Goal: Information Seeking & Learning: Learn about a topic

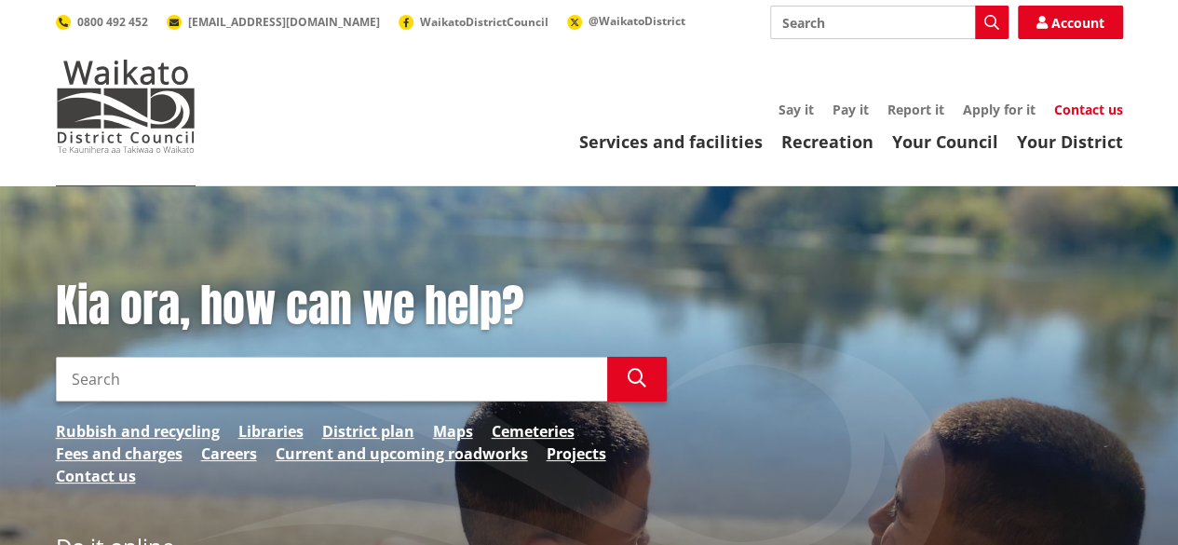
click at [1080, 116] on link "Contact us" at bounding box center [1088, 110] width 69 height 18
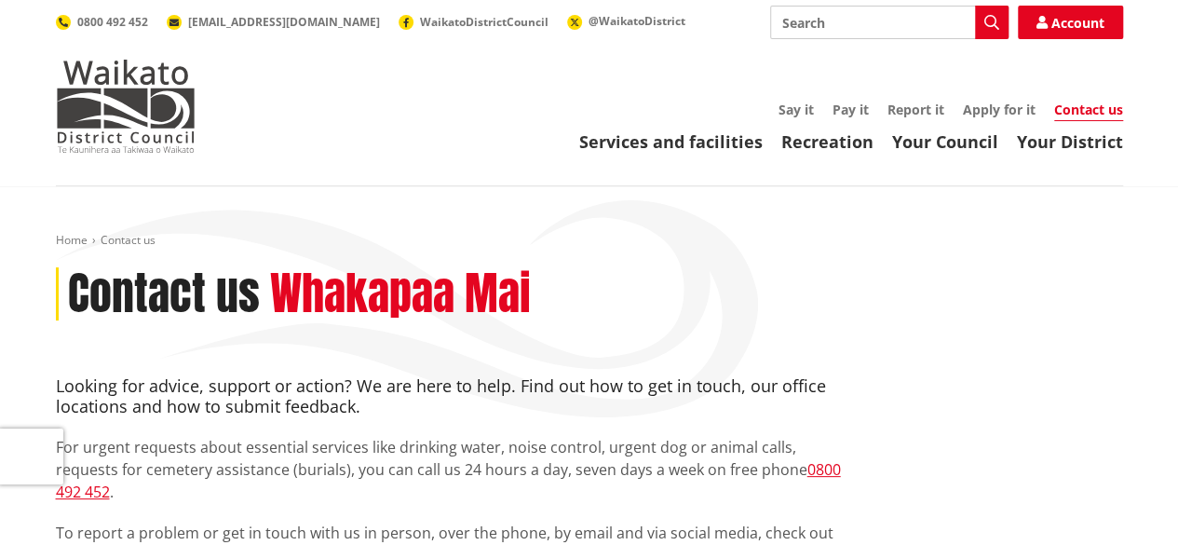
click at [816, 22] on input "Search" at bounding box center [889, 23] width 238 height 34
type input "career"
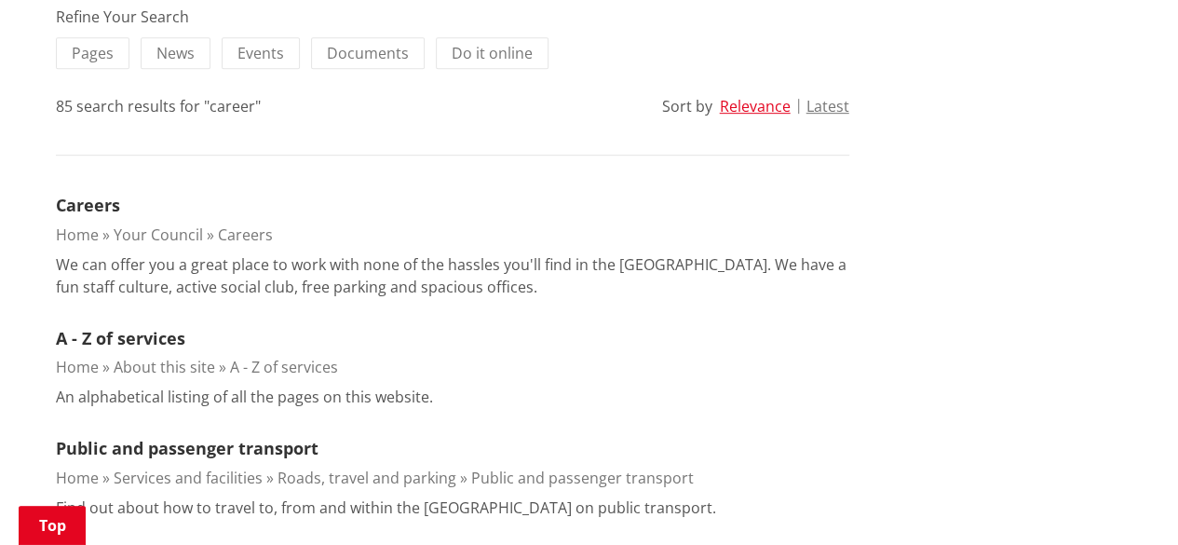
scroll to position [466, 0]
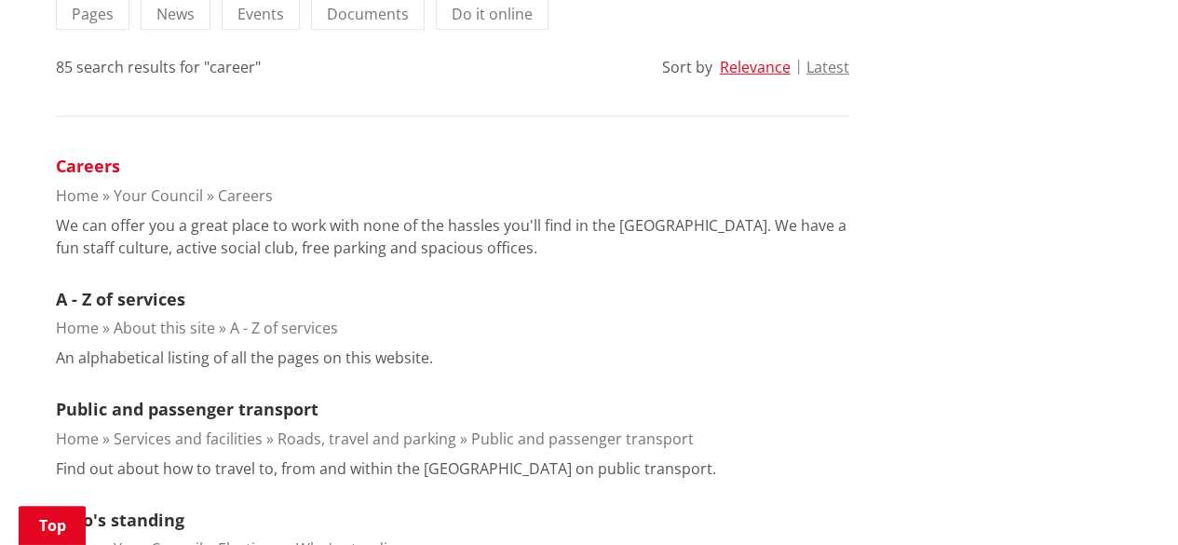
click at [84, 165] on link "Careers" at bounding box center [88, 166] width 64 height 22
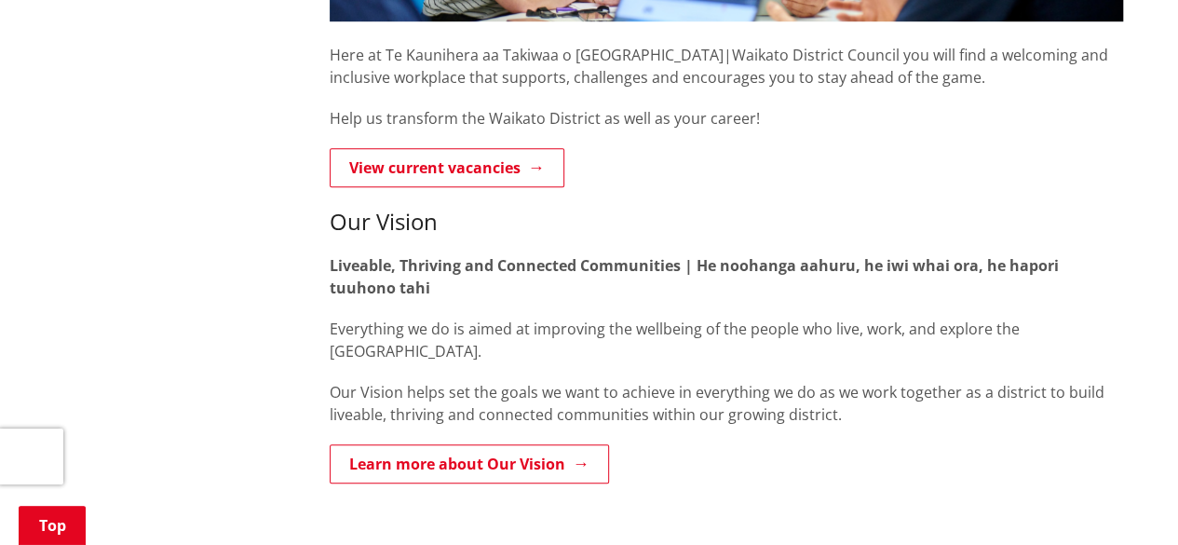
scroll to position [745, 0]
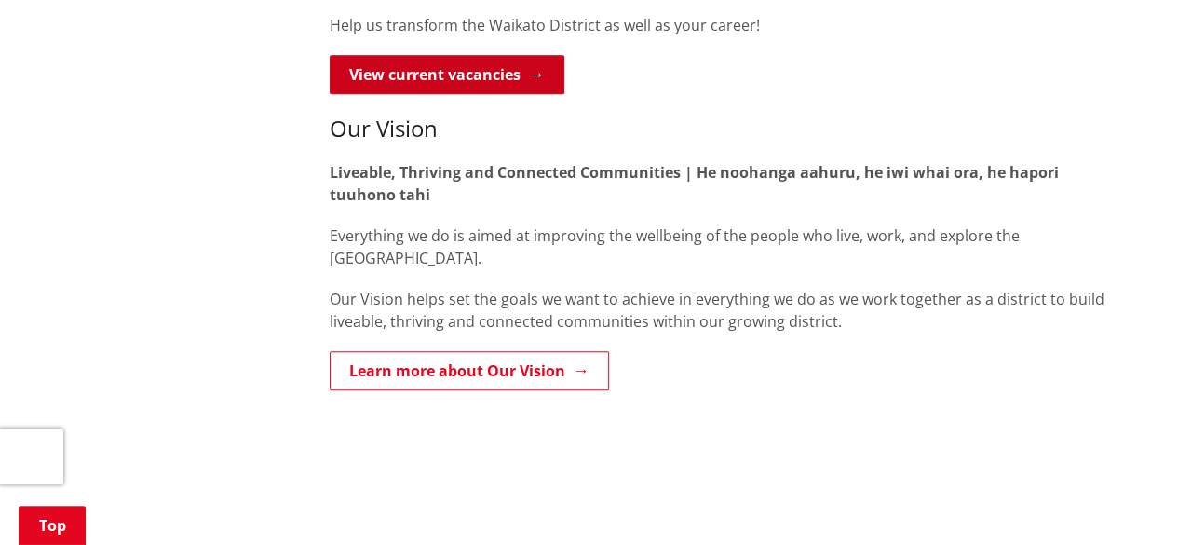
click at [422, 72] on link "View current vacancies" at bounding box center [447, 74] width 235 height 39
